Goal: Answer question/provide support: Answer question/provide support

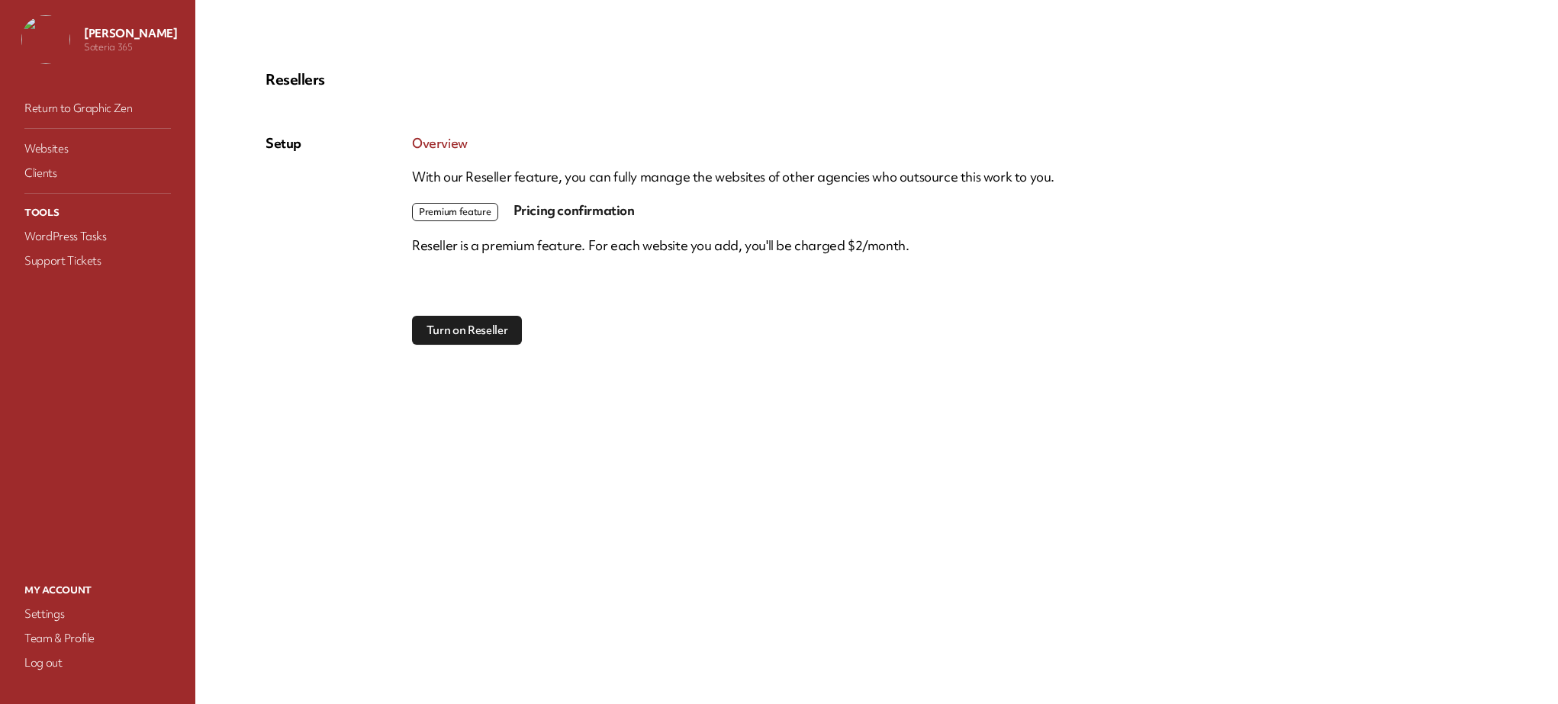
click at [78, 105] on link "Return to Graphic Zen" at bounding box center [97, 108] width 153 height 21
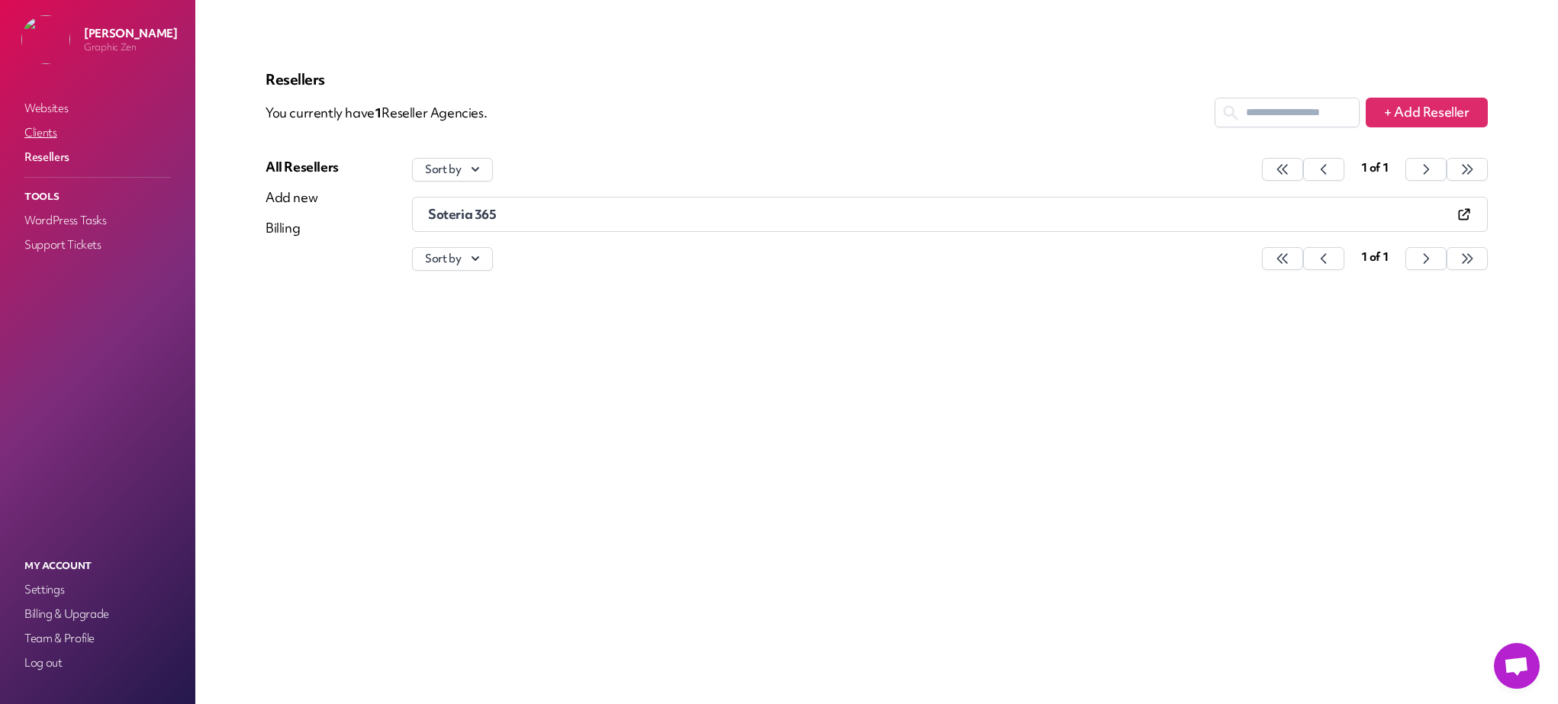
click at [34, 133] on link "Clients" at bounding box center [97, 132] width 153 height 21
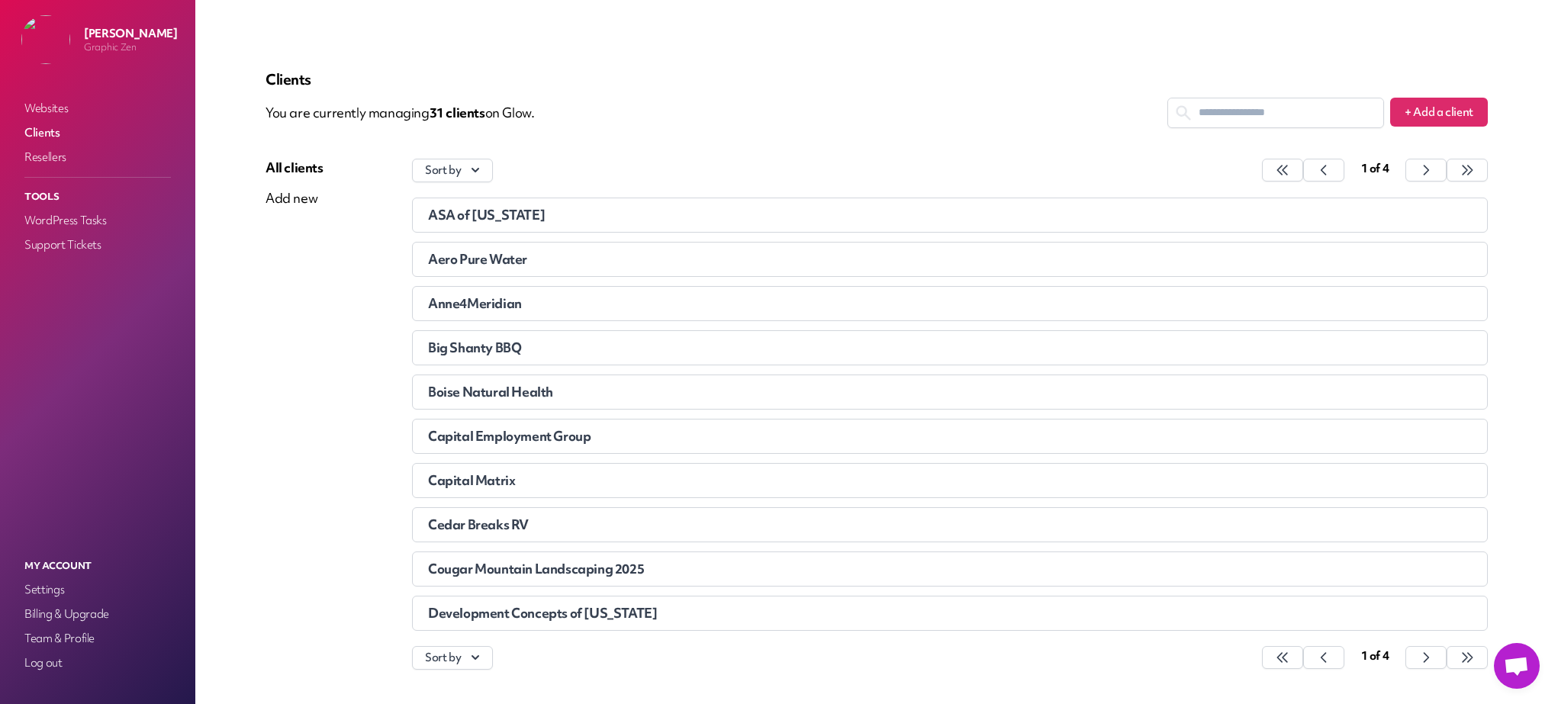
click at [574, 391] on div "Boise Natural Health" at bounding box center [819, 391] width 783 height 15
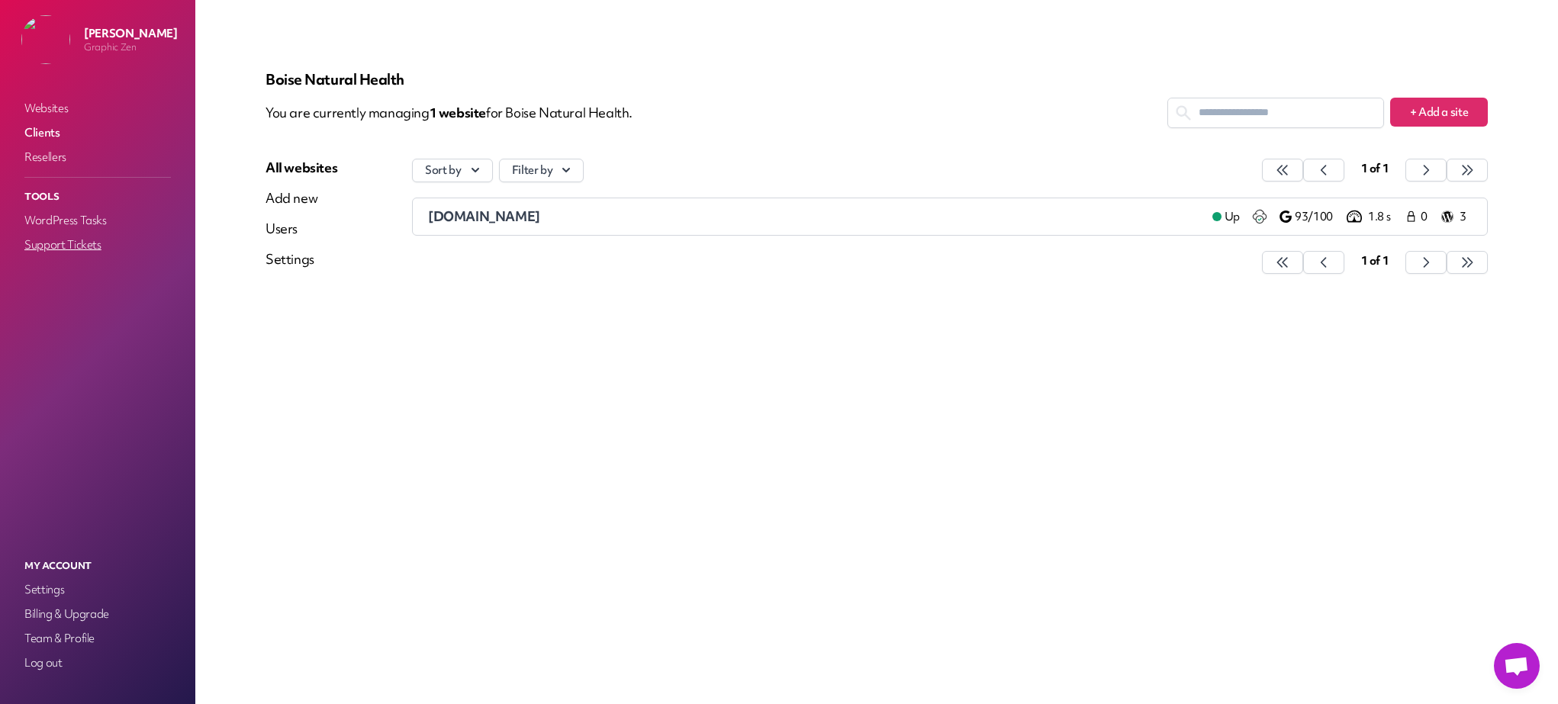
click at [80, 242] on link "Support Tickets" at bounding box center [97, 244] width 153 height 21
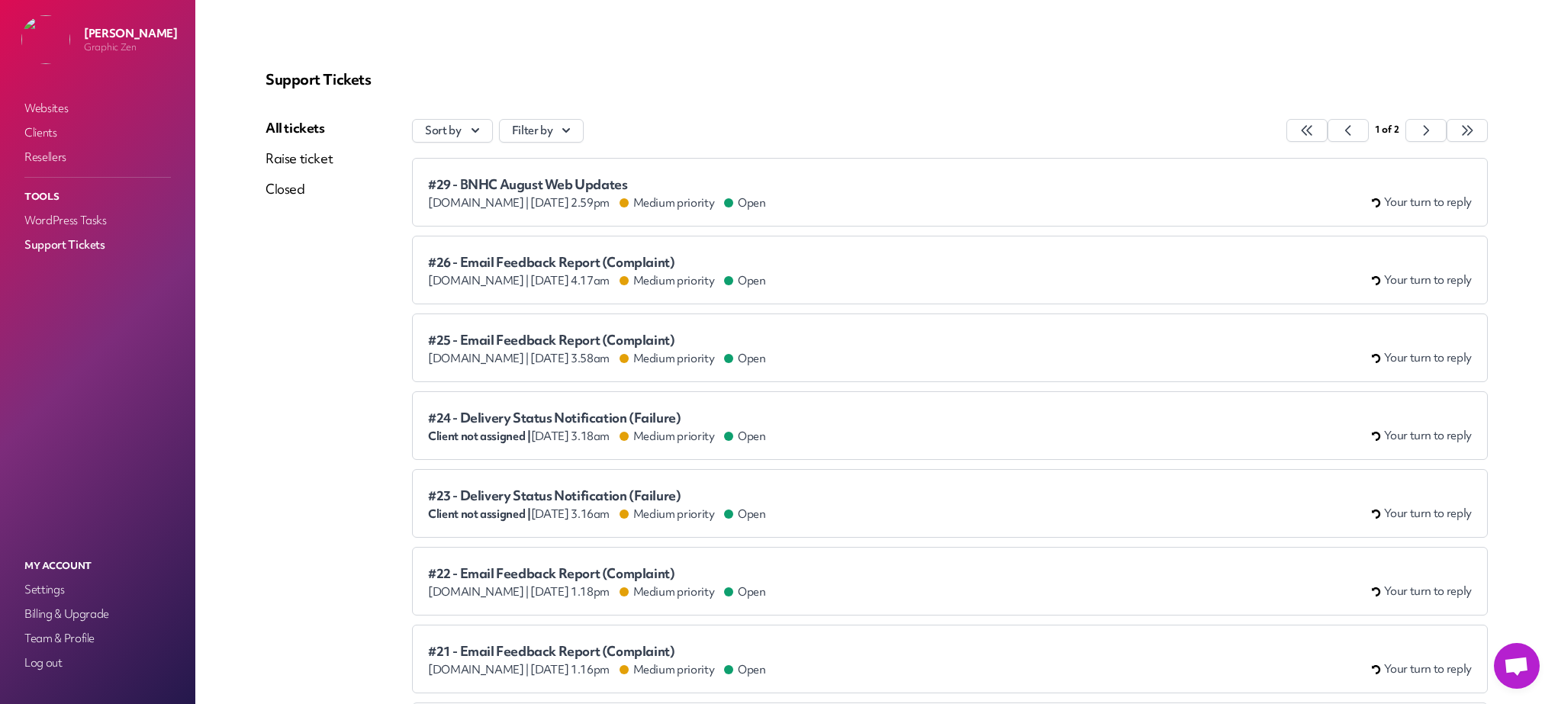
click at [891, 195] on div "#29 - BNHC August Web Updates boisenaturalhealth.com | Aug 19th 2025 at 2.59pm …" at bounding box center [950, 192] width 1044 height 37
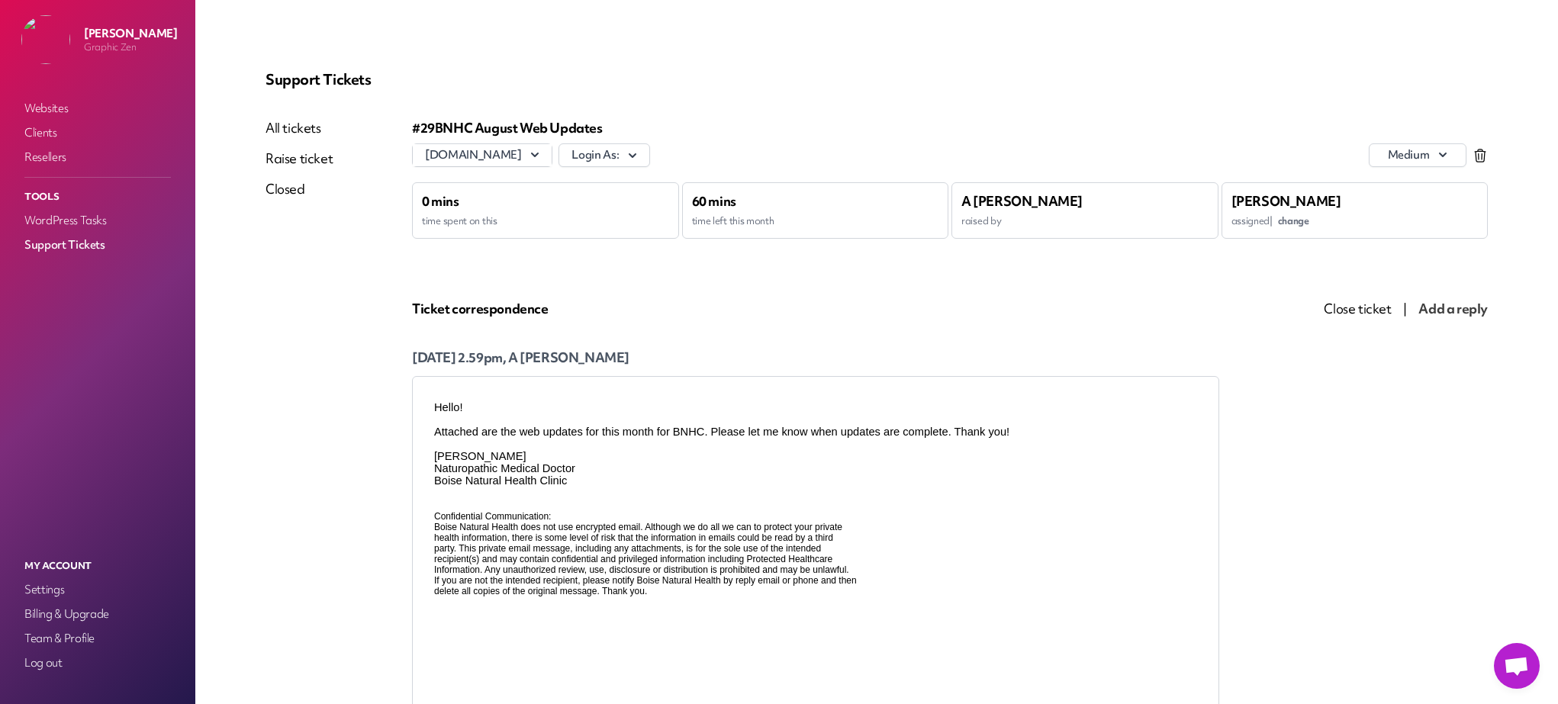
click at [288, 337] on div "All tickets Raise ticket Closed" at bounding box center [298, 460] width 67 height 682
click at [591, 47] on div "Support Tickets All tickets Raise ticket Closed #29 BNHC August Web Updates boi…" at bounding box center [876, 436] width 1295 height 798
click at [297, 270] on div "All tickets Raise ticket Closed" at bounding box center [298, 460] width 67 height 682
